Goal: Check status: Check status

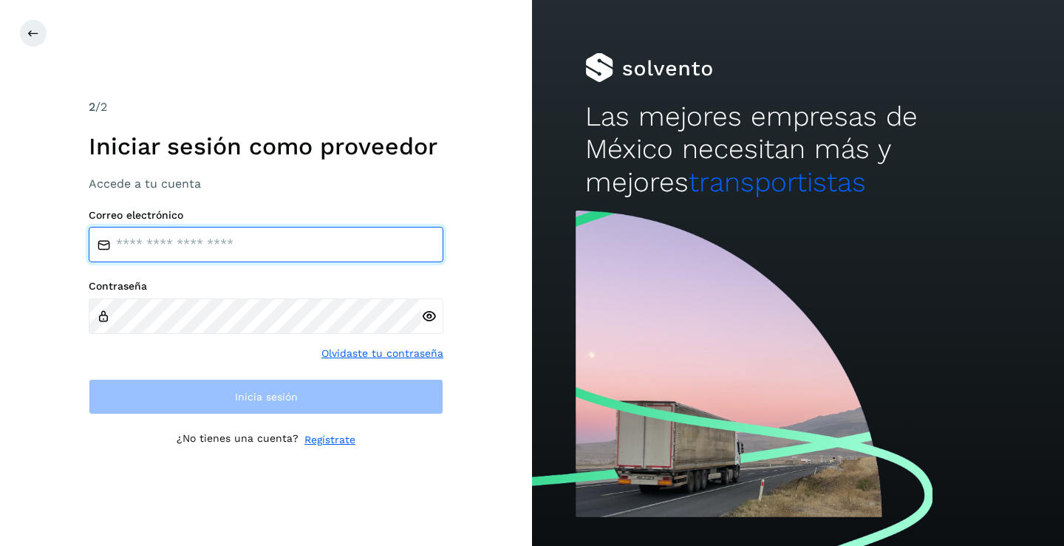
click at [160, 247] on input "email" at bounding box center [266, 244] width 355 height 35
type input "**********"
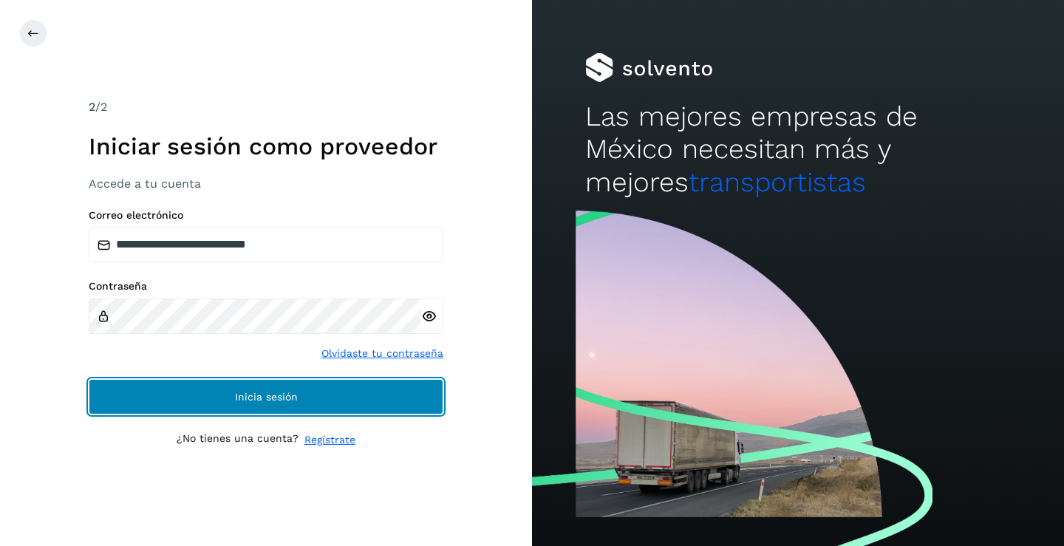
click at [217, 403] on button "Inicia sesión" at bounding box center [266, 396] width 355 height 35
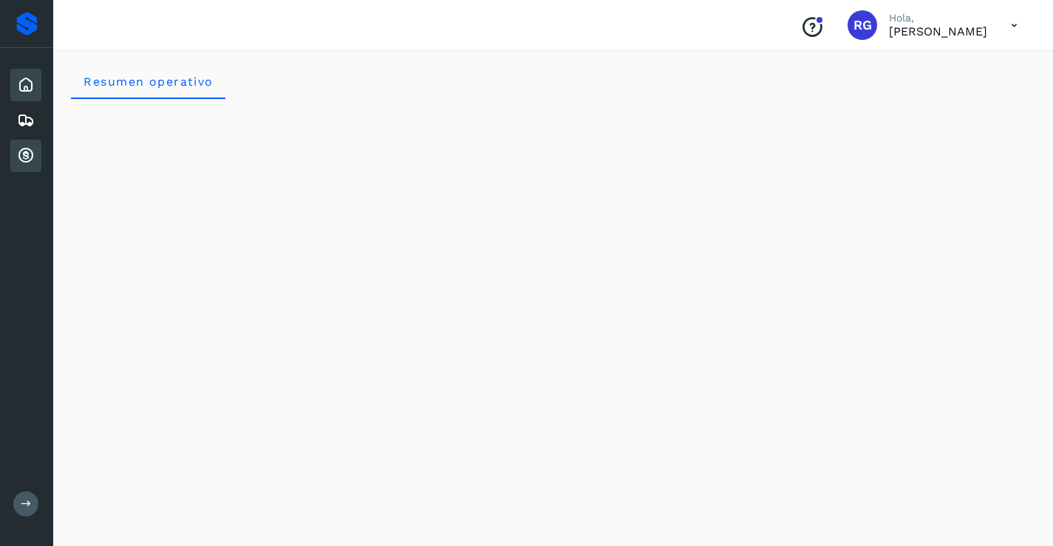
click at [26, 155] on icon at bounding box center [26, 156] width 18 height 18
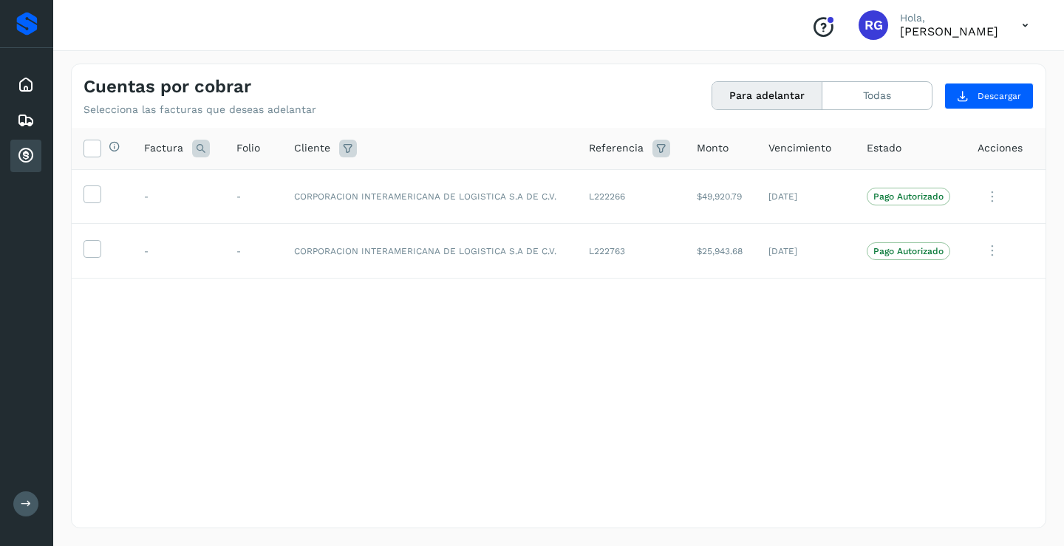
click at [690, 406] on div "Selecciona todas las facturas disponibles para adelanto Factura Folio Cliente R…" at bounding box center [559, 297] width 974 height 339
click at [1025, 25] on icon at bounding box center [1025, 25] width 30 height 30
click at [1025, 25] on div at bounding box center [1025, 25] width 30 height 30
click at [948, 65] on div "Cerrar sesión" at bounding box center [951, 66] width 176 height 28
